Goal: Navigation & Orientation: Understand site structure

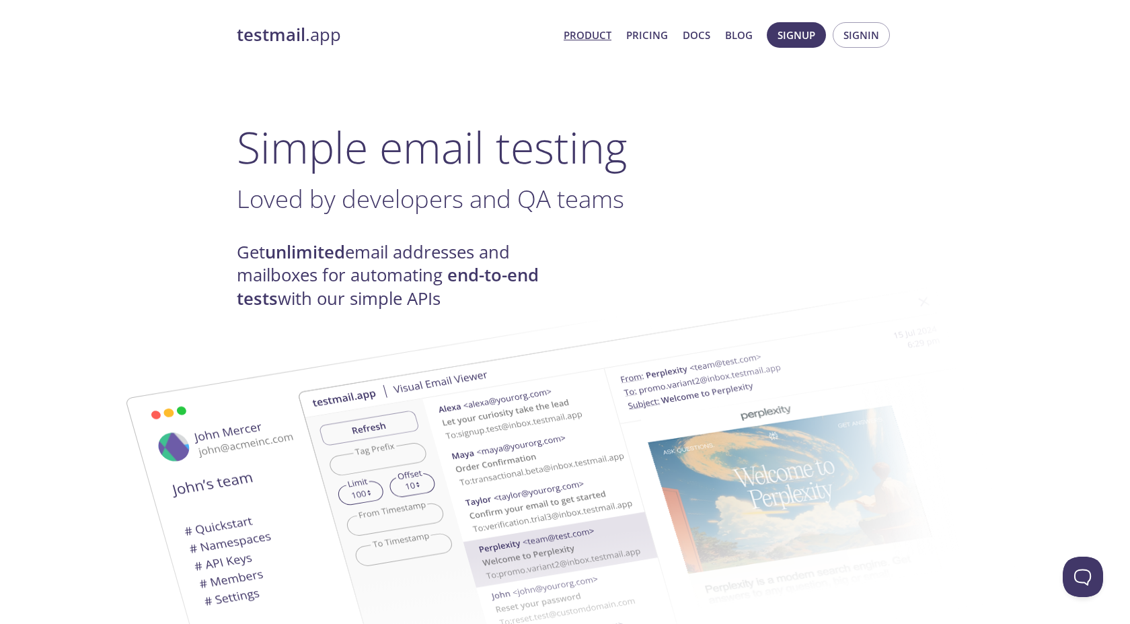
click at [577, 36] on link "Product" at bounding box center [588, 34] width 48 height 17
click at [596, 32] on link "Product" at bounding box center [588, 34] width 48 height 17
click at [595, 32] on link "Product" at bounding box center [588, 34] width 48 height 17
click at [650, 35] on link "Pricing" at bounding box center [647, 34] width 42 height 17
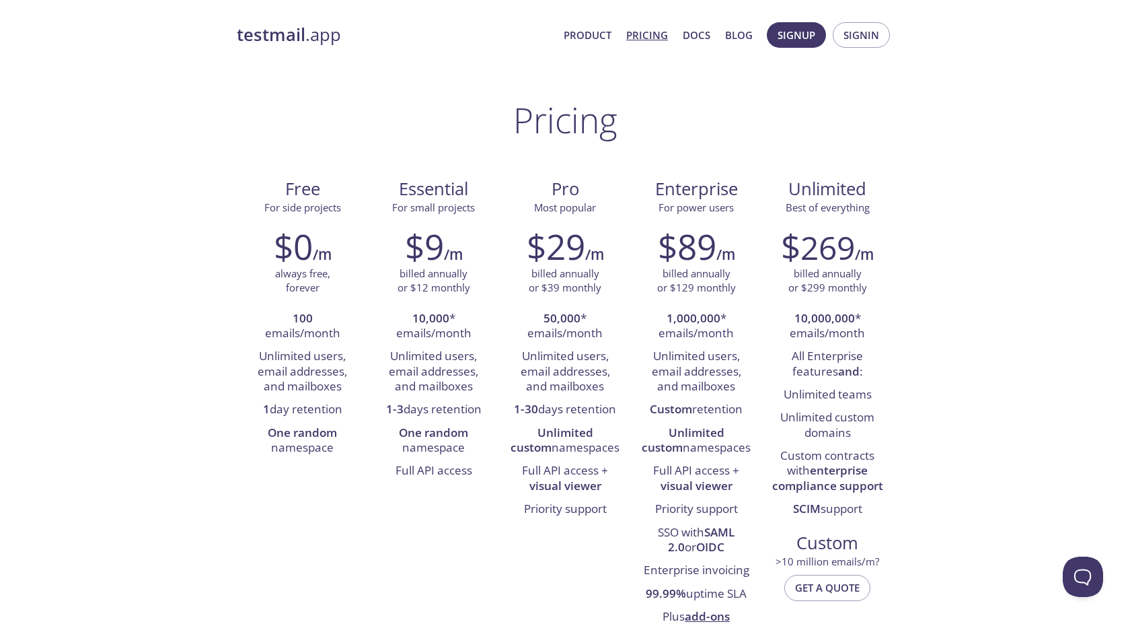
click at [692, 32] on link "Docs" at bounding box center [697, 34] width 28 height 17
click at [593, 30] on link "Product" at bounding box center [588, 34] width 48 height 17
